Goal: Use online tool/utility: Utilize a website feature to perform a specific function

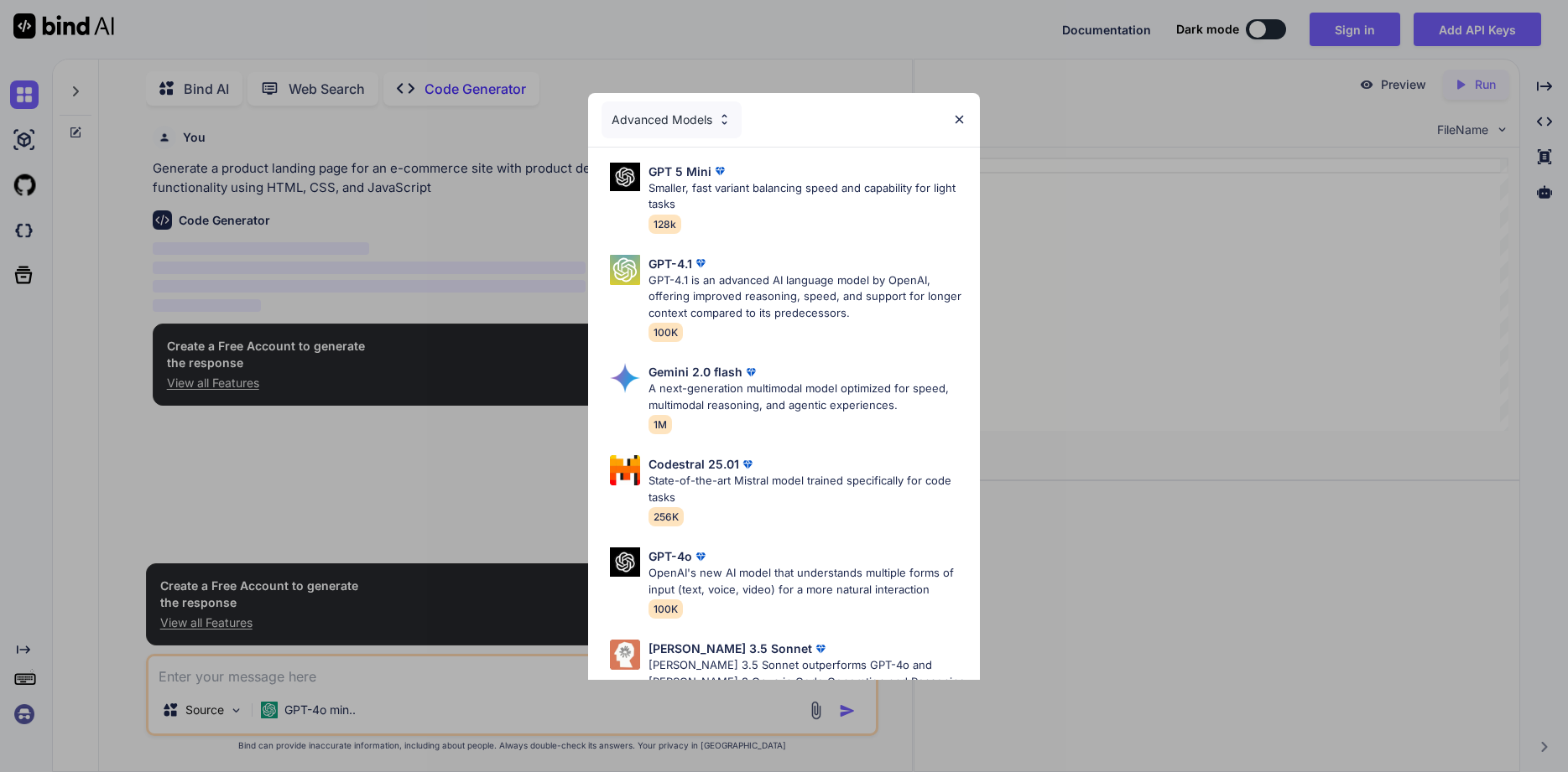
scroll to position [3, 0]
type textarea "x"
click at [147, 494] on div "Advanced Models GPT 5 Mini Smaller, fast variant balancing speed and capability…" at bounding box center [784, 386] width 1568 height 772
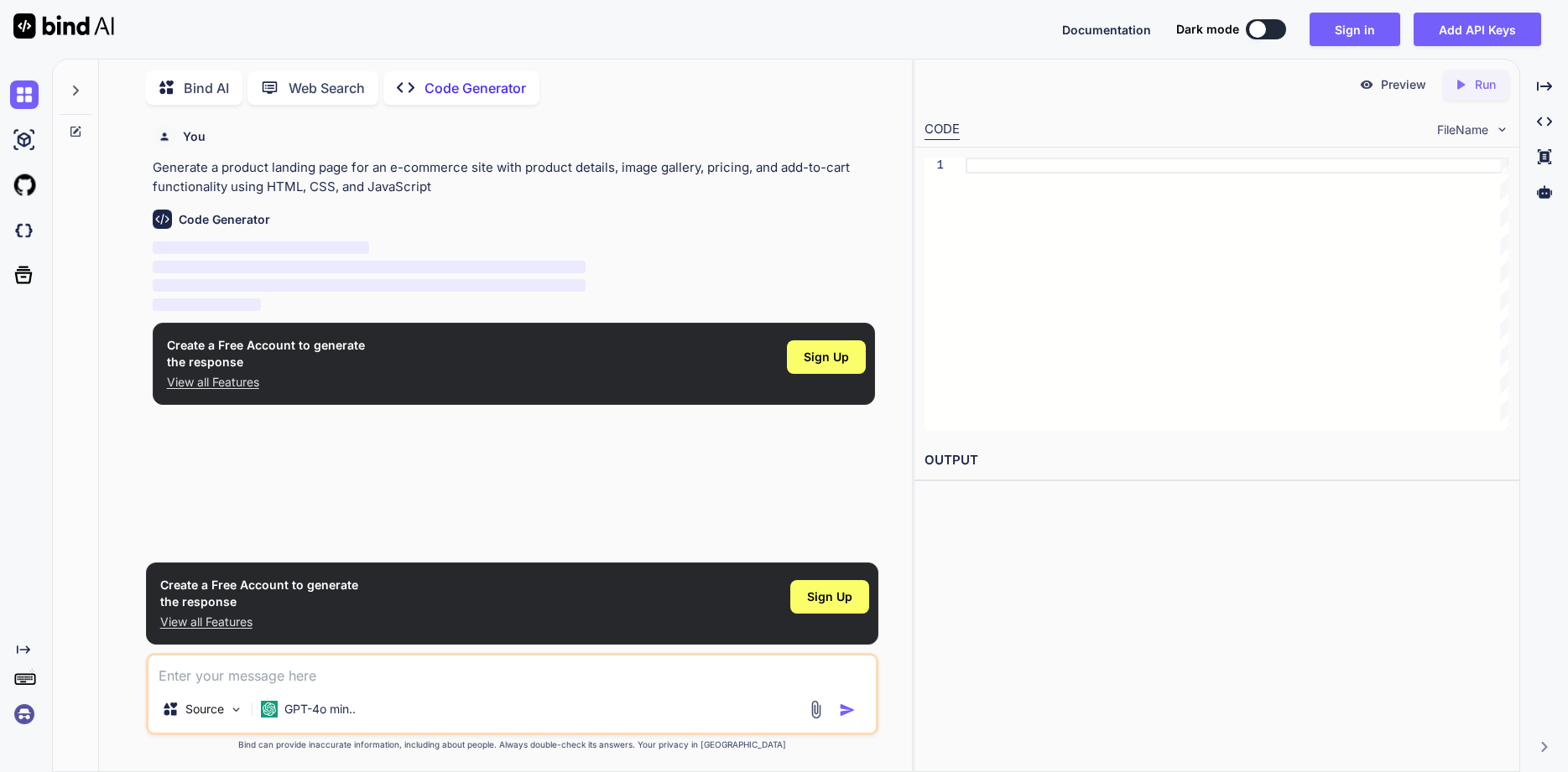
click at [254, 669] on textarea at bounding box center [512, 671] width 727 height 31
paste textarea "create a HTML page that communicates to Siemens s7 1200 plc. When i press the s…"
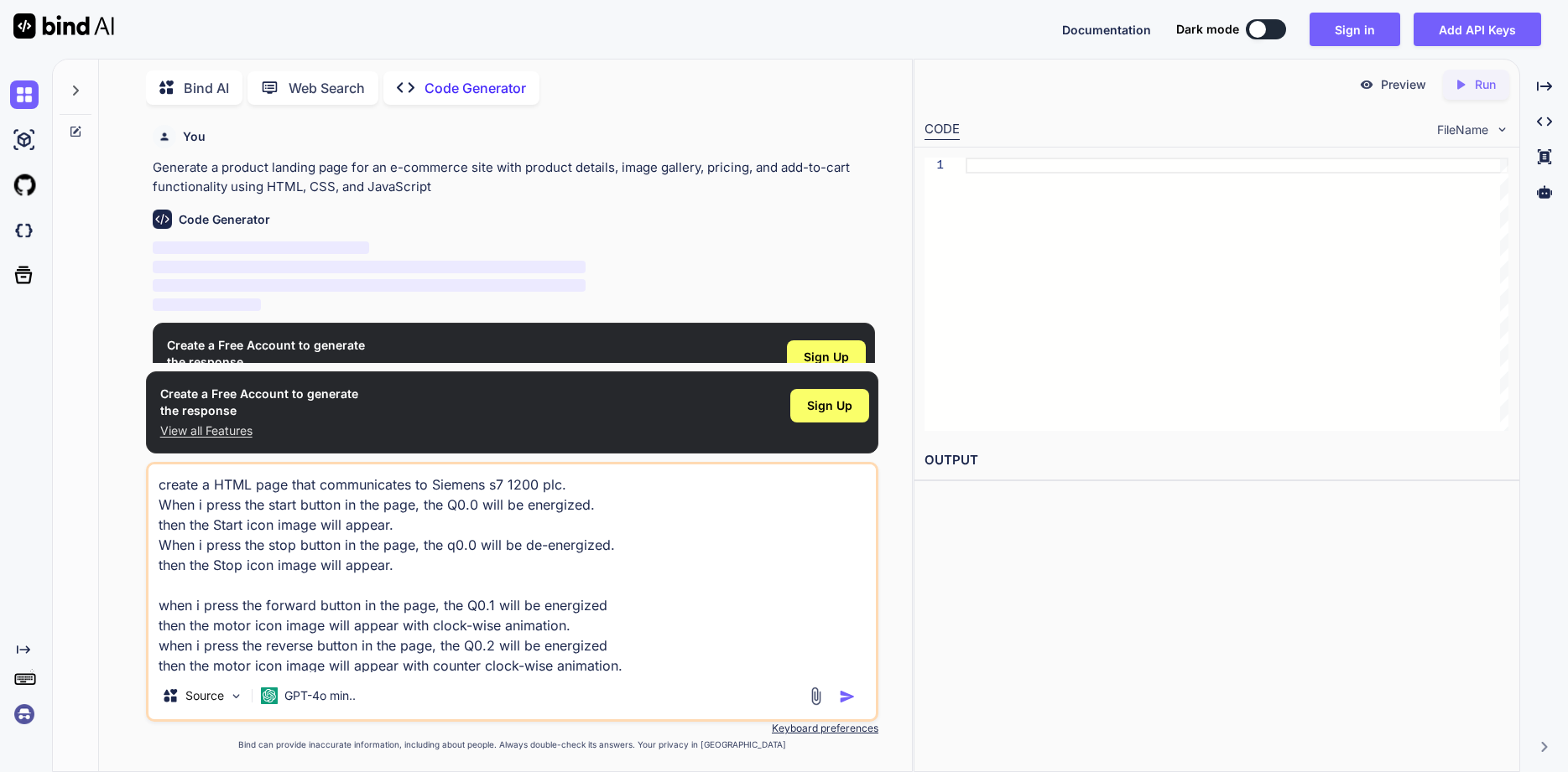
type textarea "create a HTML page that communicates to Siemens s7 1200 plc. When i press the s…"
type textarea "x"
type textarea "create a HTML page that communicates to Siemens s7 1200 plc. When i press the s…"
click at [850, 694] on img "button" at bounding box center [847, 697] width 17 height 17
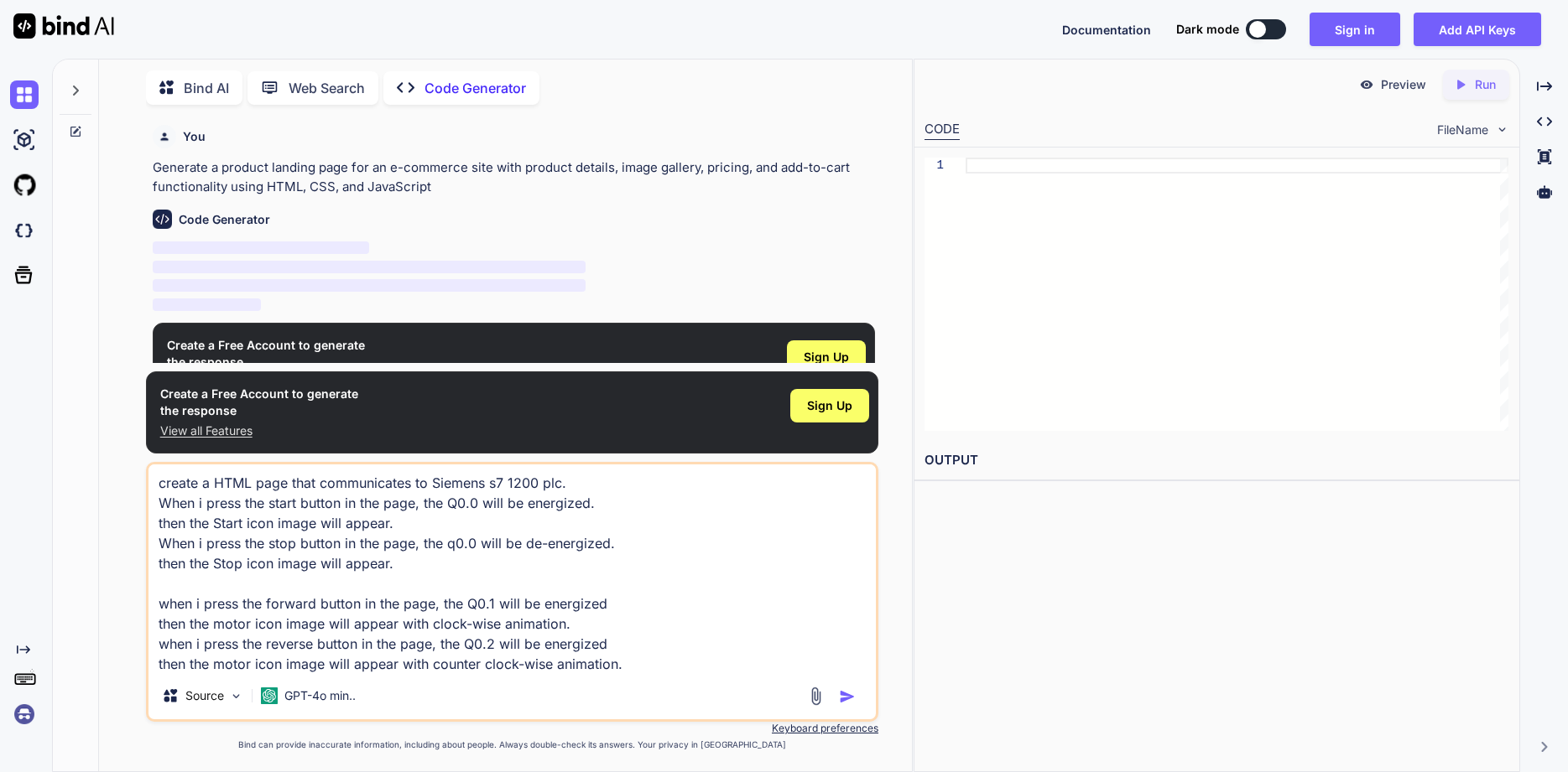
click at [847, 693] on img "button" at bounding box center [847, 697] width 17 height 17
click at [845, 693] on img "button" at bounding box center [847, 697] width 17 height 17
